Goal: Browse casually

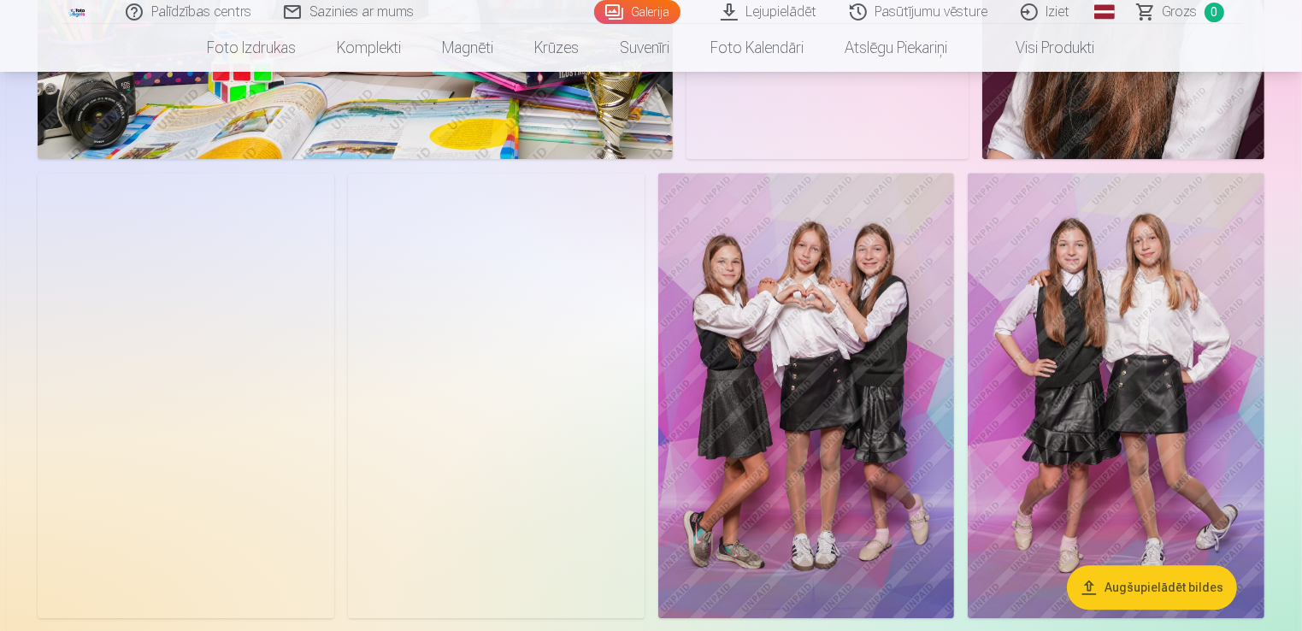
scroll to position [4018, 0]
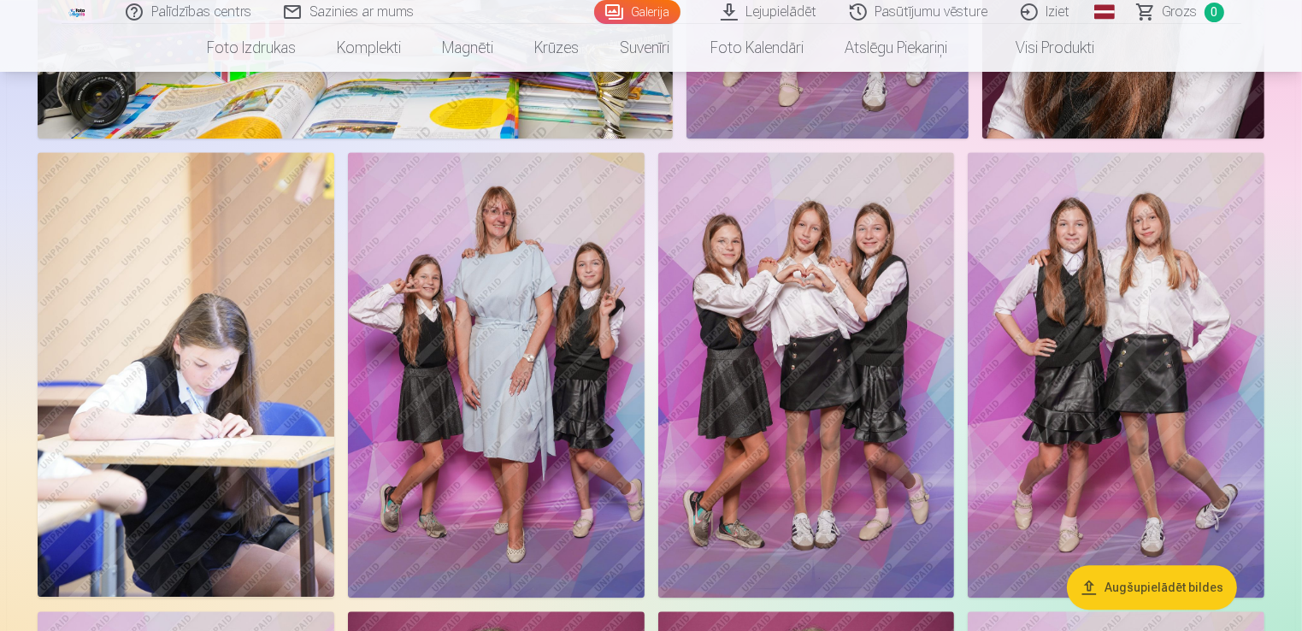
click at [453, 486] on img at bounding box center [496, 374] width 297 height 445
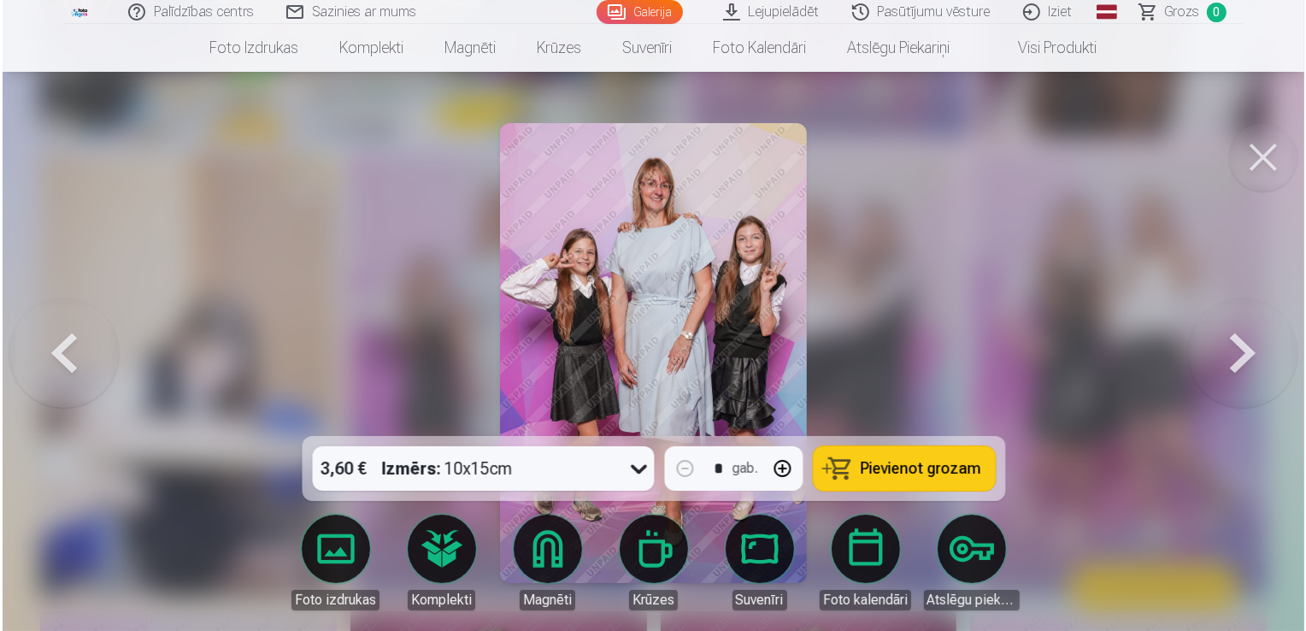
scroll to position [4029, 0]
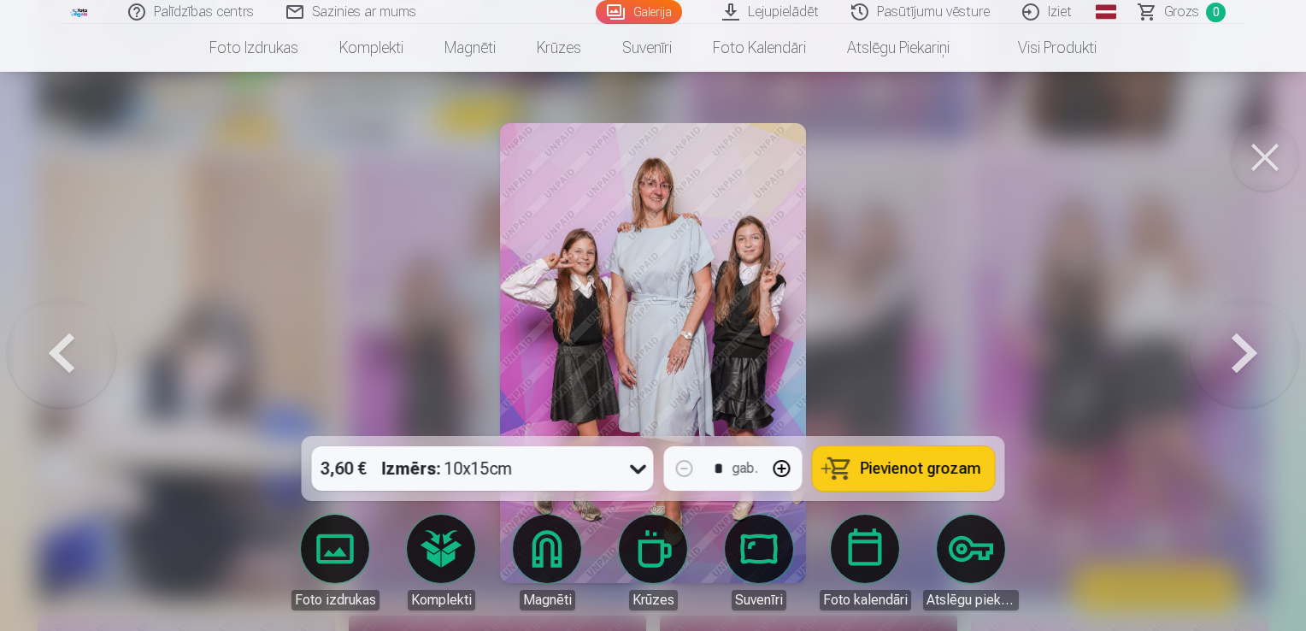
click at [633, 286] on img at bounding box center [653, 353] width 307 height 460
click at [1275, 149] on button at bounding box center [1265, 157] width 68 height 68
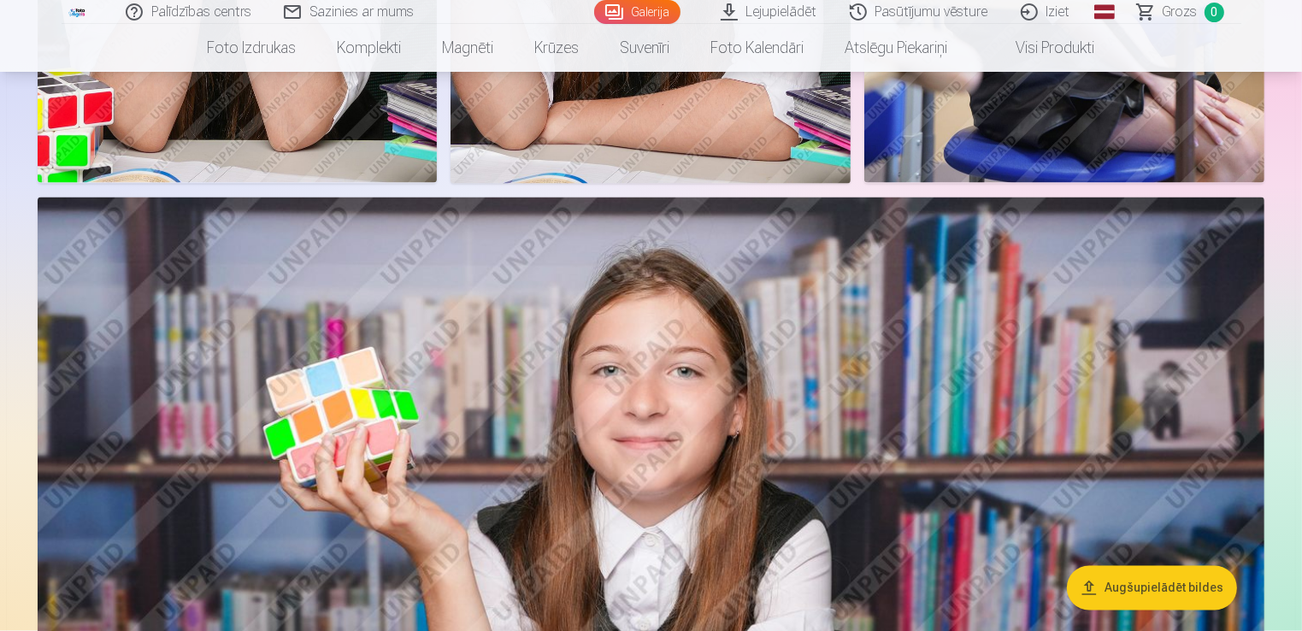
scroll to position [2736, 0]
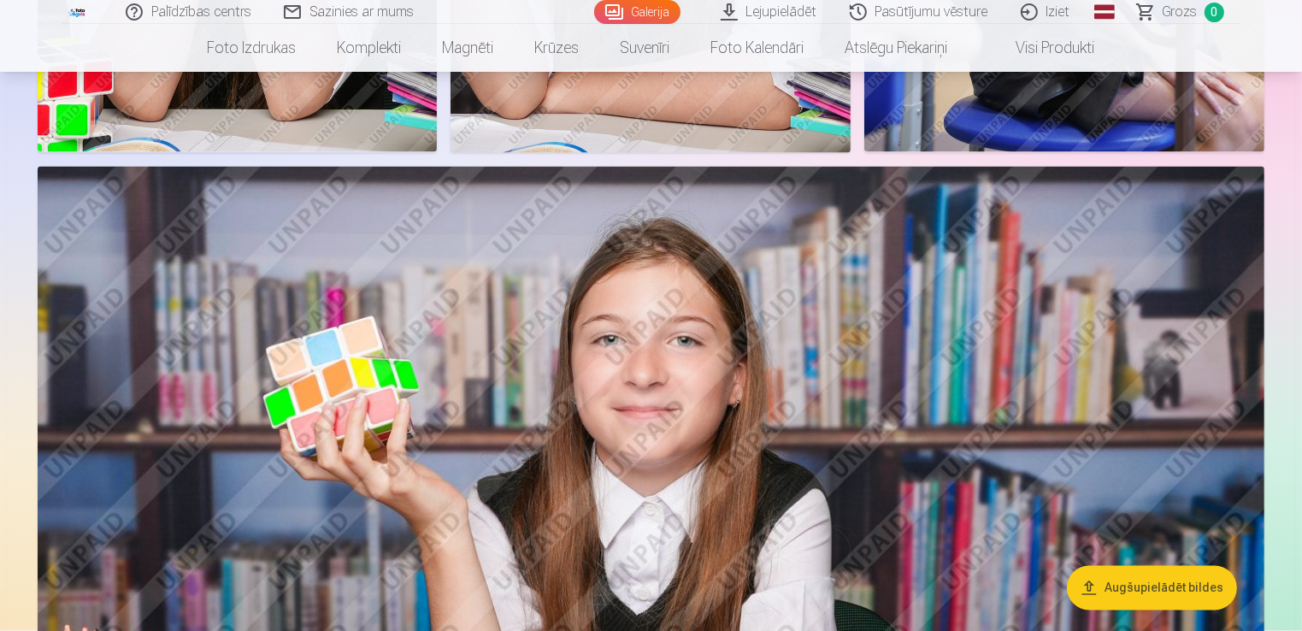
click at [1123, 576] on button "Augšupielādēt bildes" at bounding box center [1152, 588] width 170 height 44
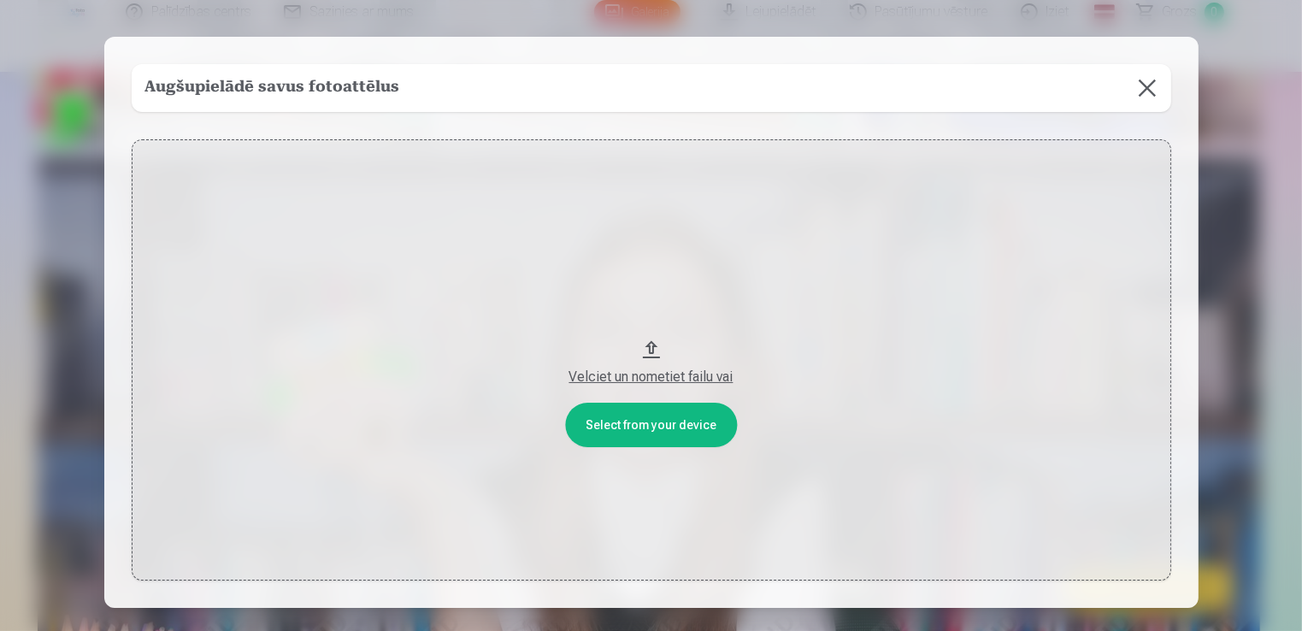
scroll to position [2743, 0]
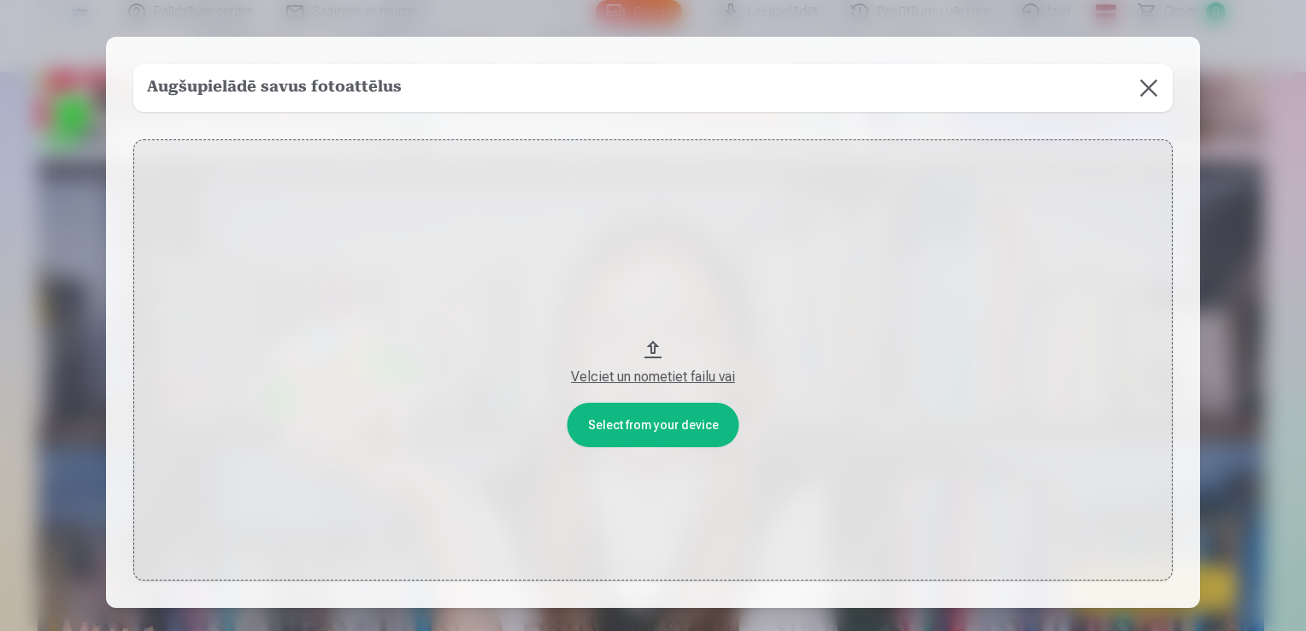
click at [1151, 83] on button at bounding box center [1149, 88] width 48 height 48
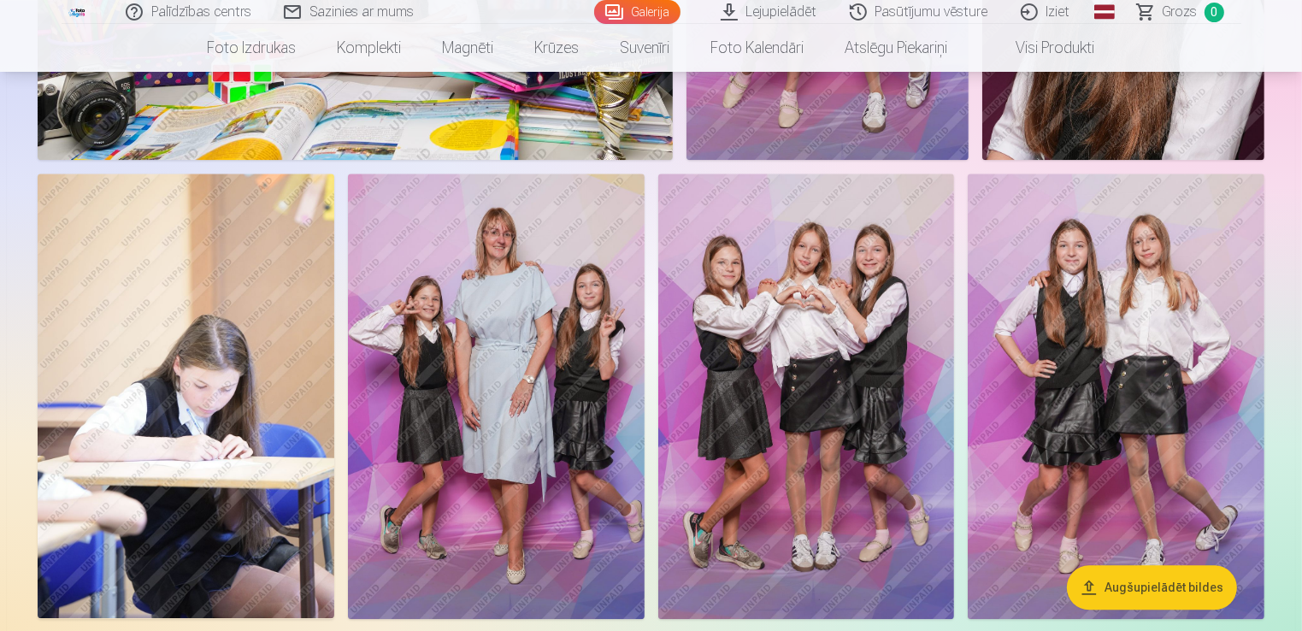
scroll to position [4025, 0]
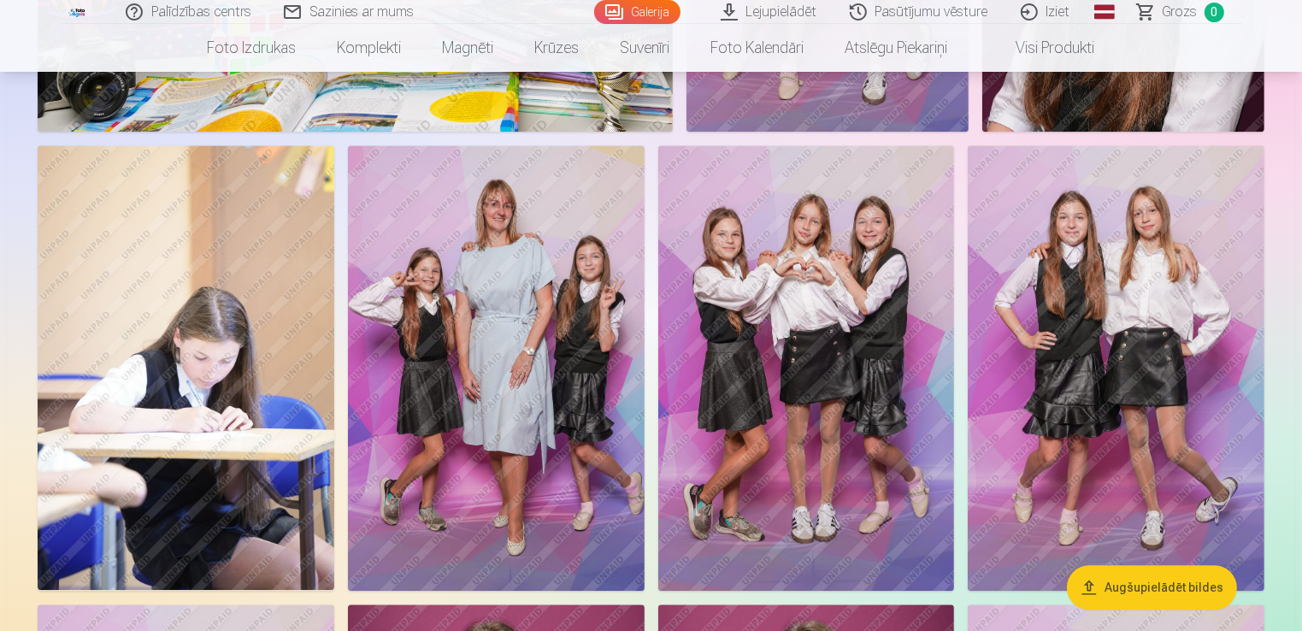
click at [552, 363] on img at bounding box center [496, 367] width 297 height 445
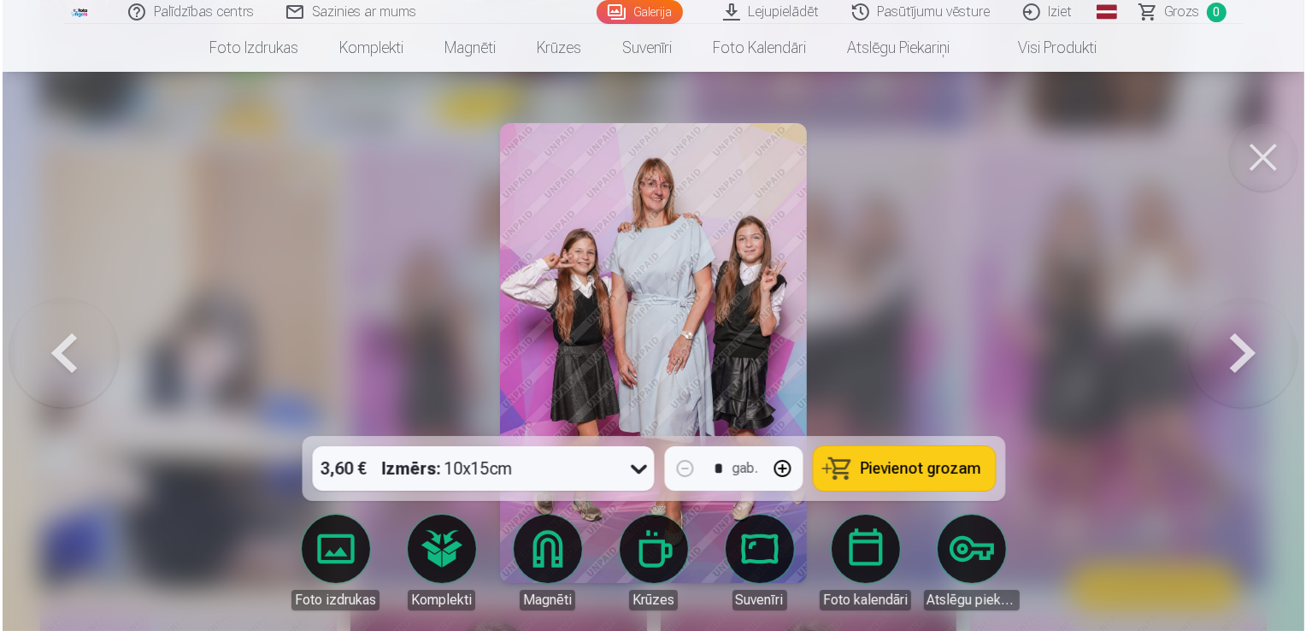
scroll to position [4036, 0]
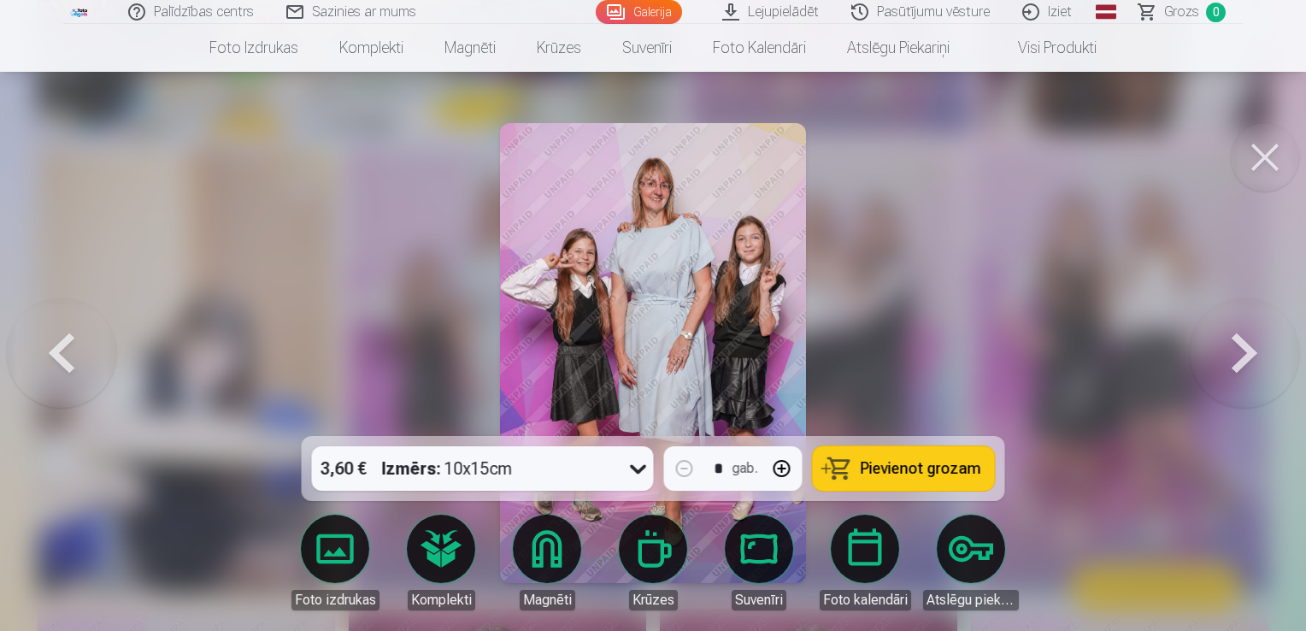
click at [661, 293] on img at bounding box center [653, 353] width 307 height 460
click at [1264, 146] on button at bounding box center [1265, 157] width 68 height 68
